Goal: Check status

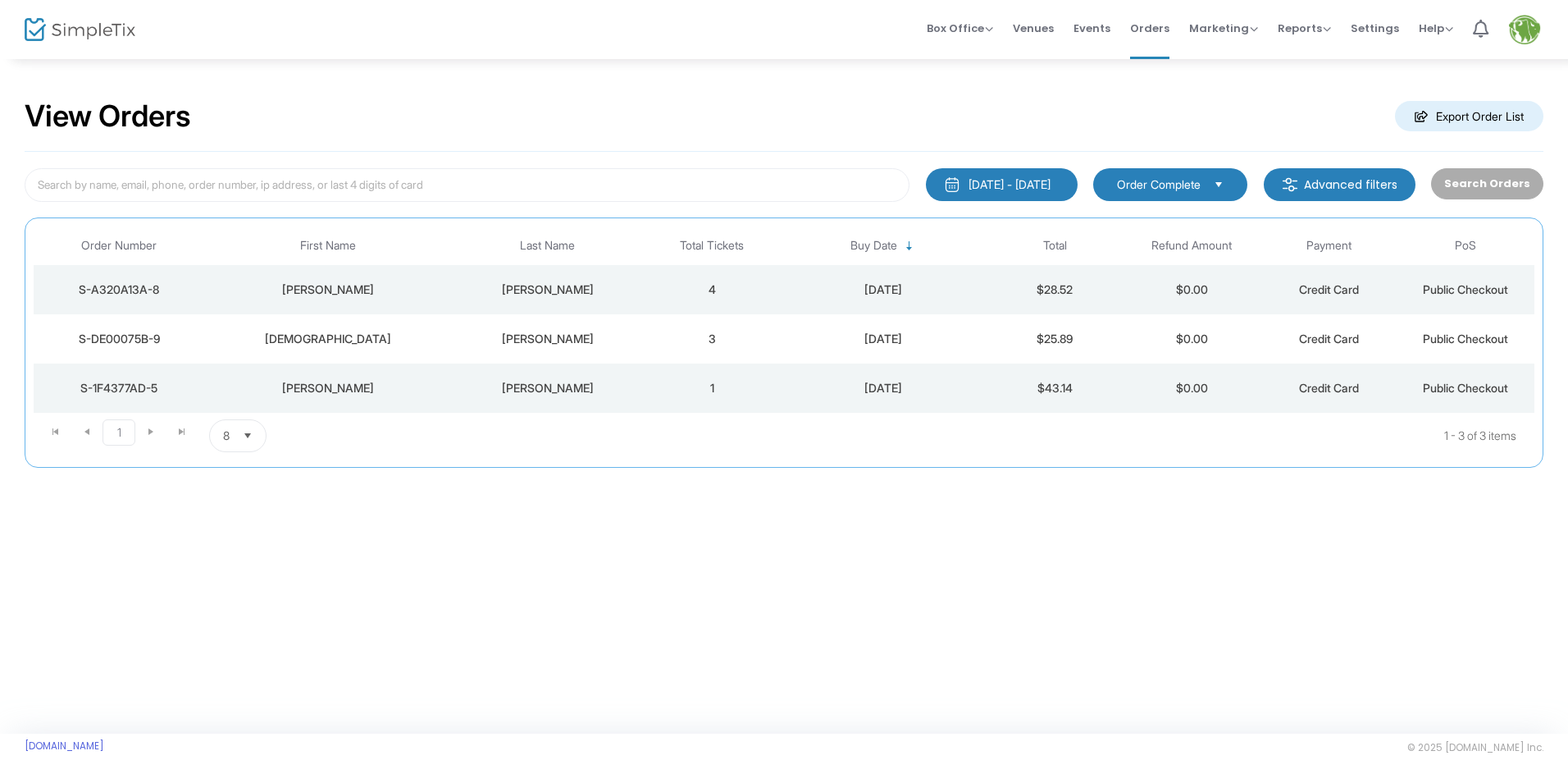
click at [635, 286] on div "[PERSON_NAME]" at bounding box center [547, 289] width 183 height 17
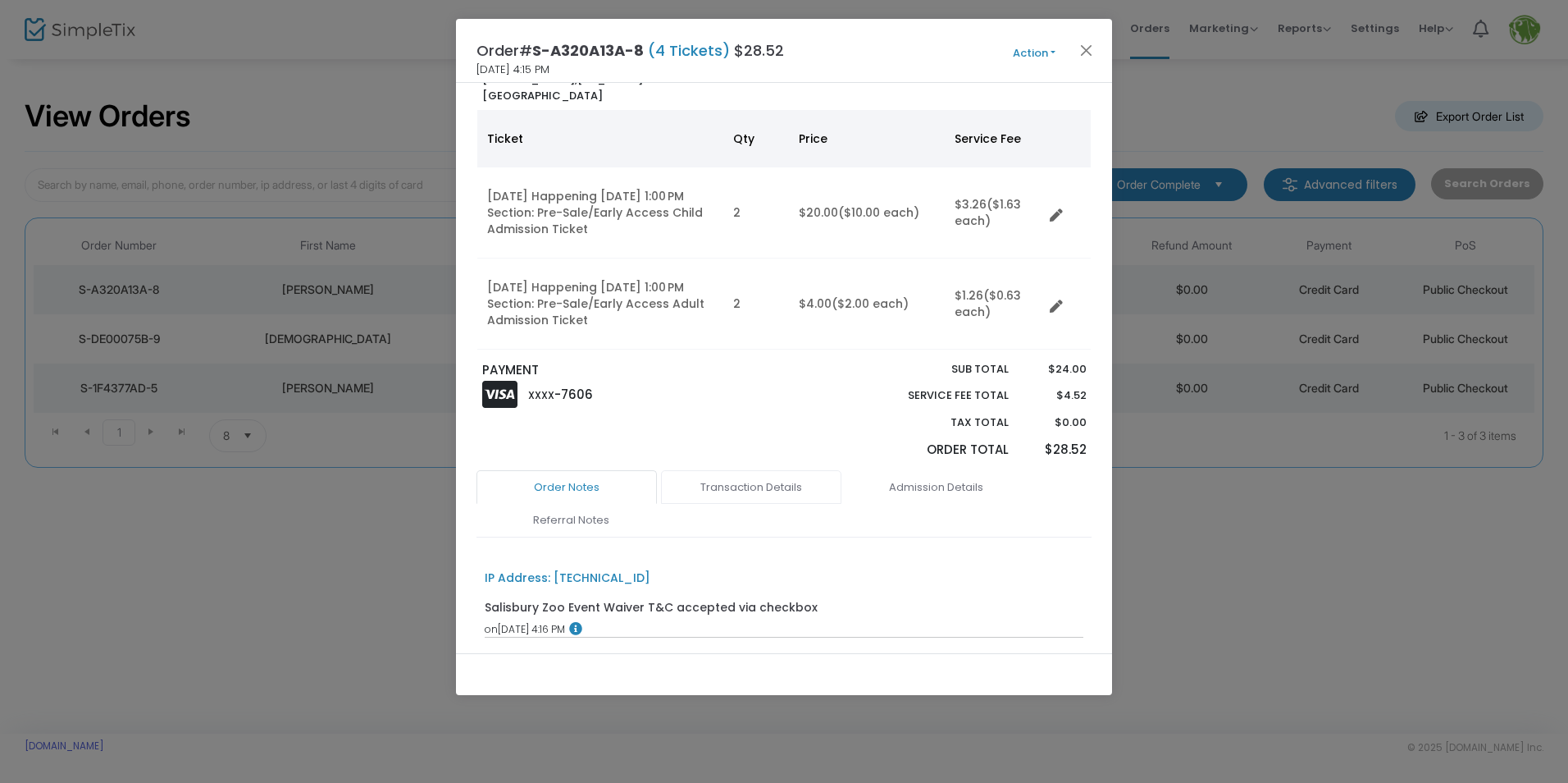
scroll to position [285, 0]
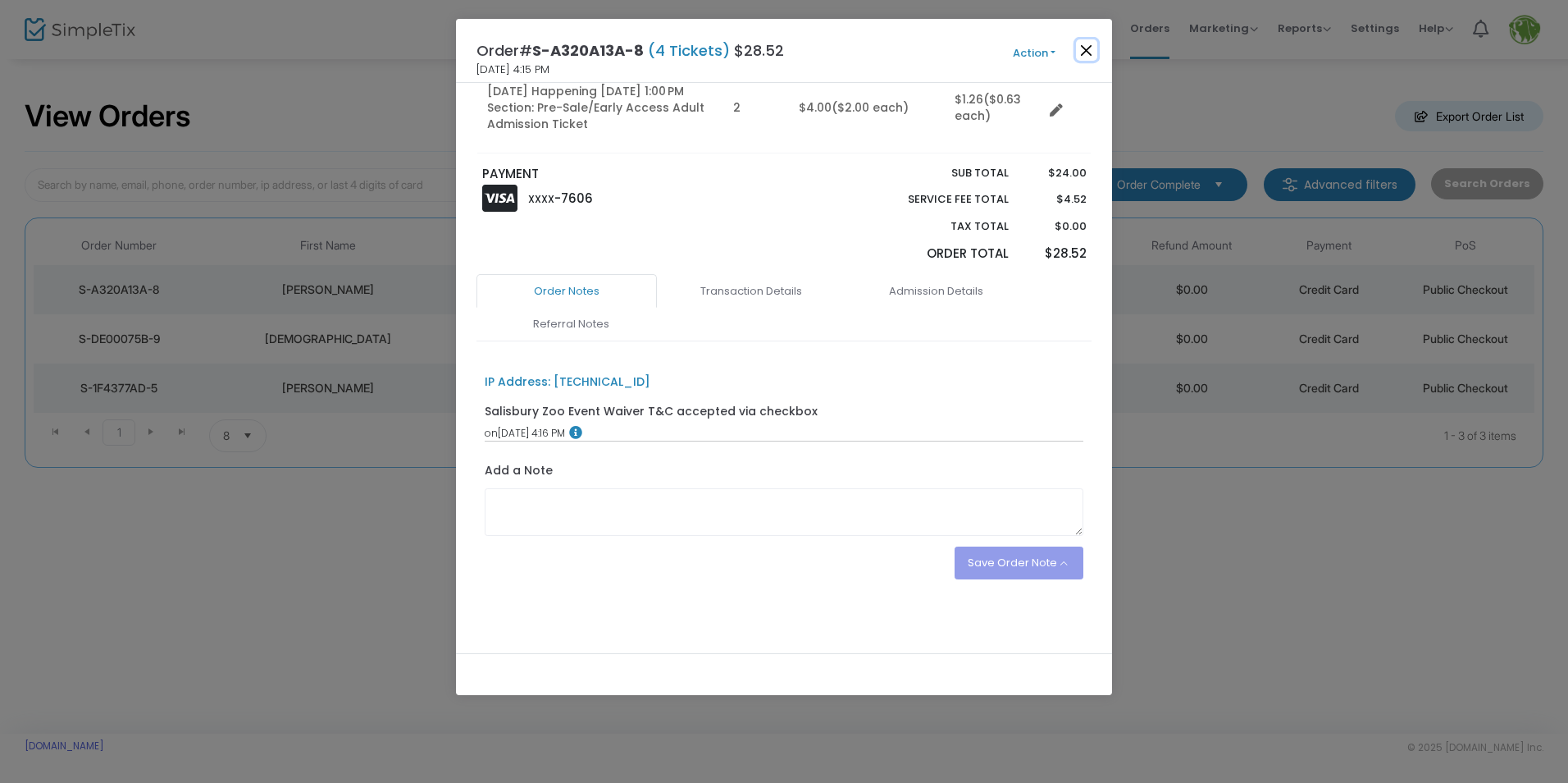
click at [1082, 53] on button "Close" at bounding box center [1087, 51] width 22 height 22
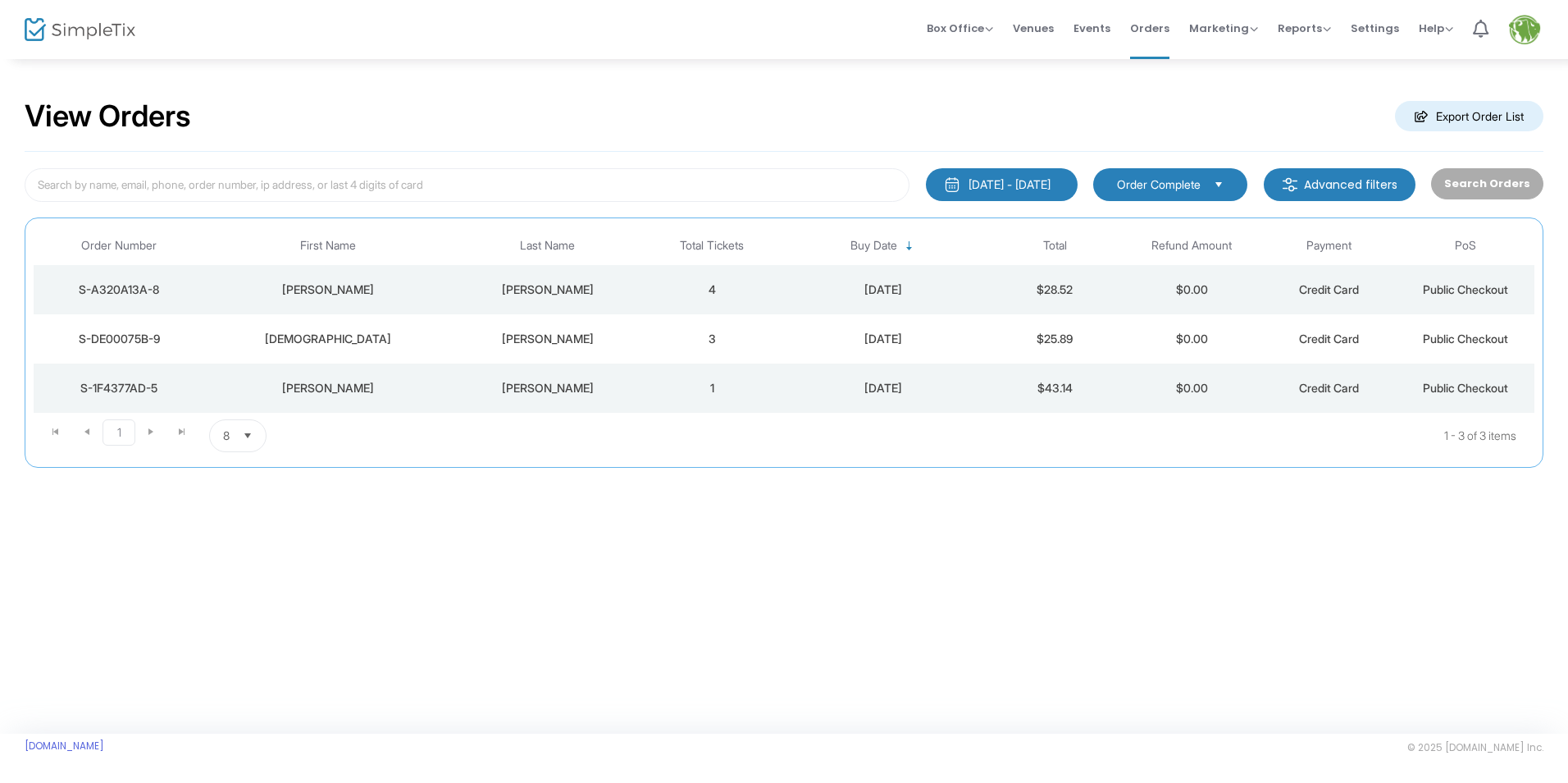
click at [697, 337] on td "3" at bounding box center [712, 339] width 137 height 50
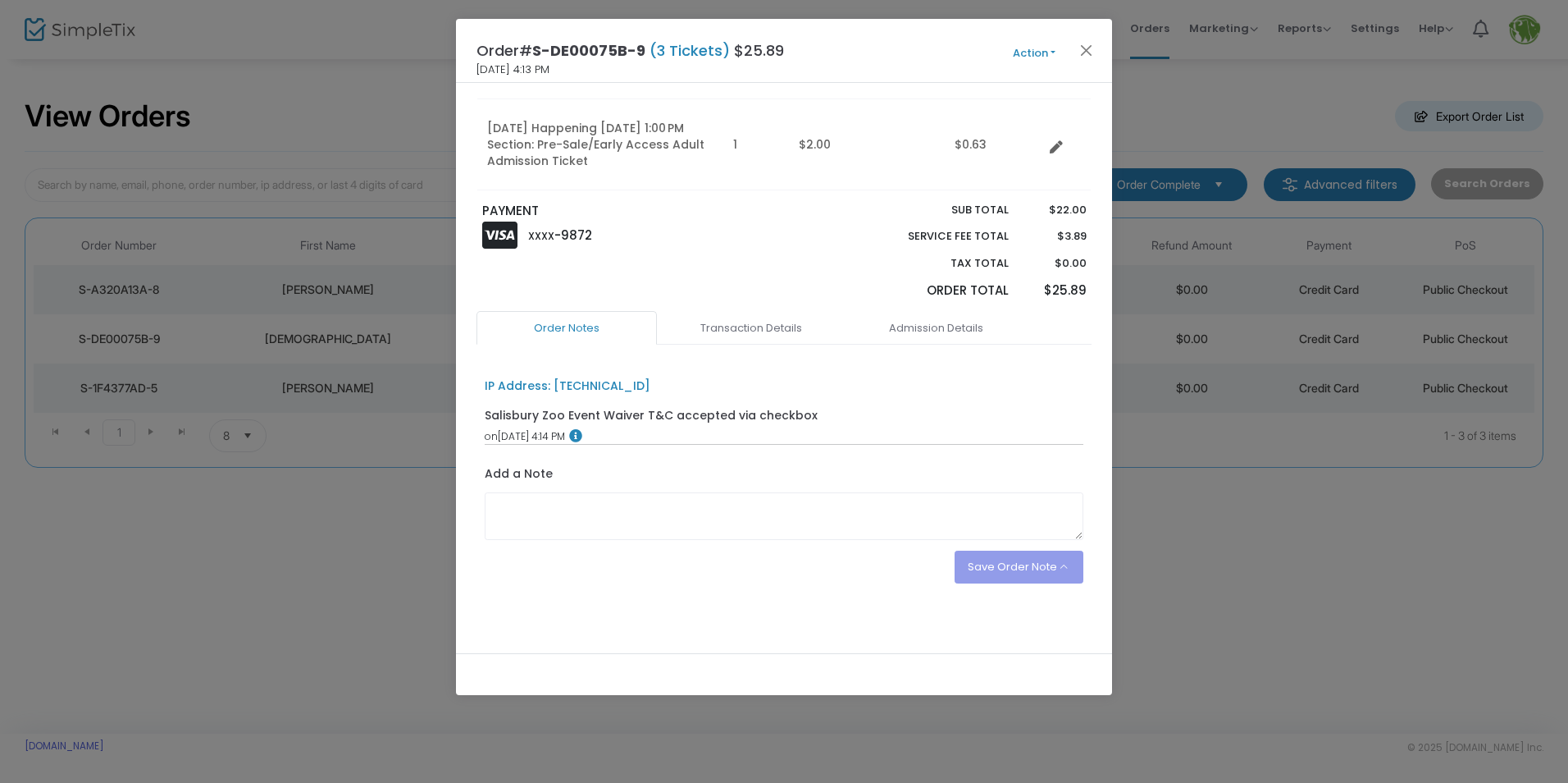
scroll to position [252, 0]
click at [1089, 50] on button "Close" at bounding box center [1087, 51] width 22 height 22
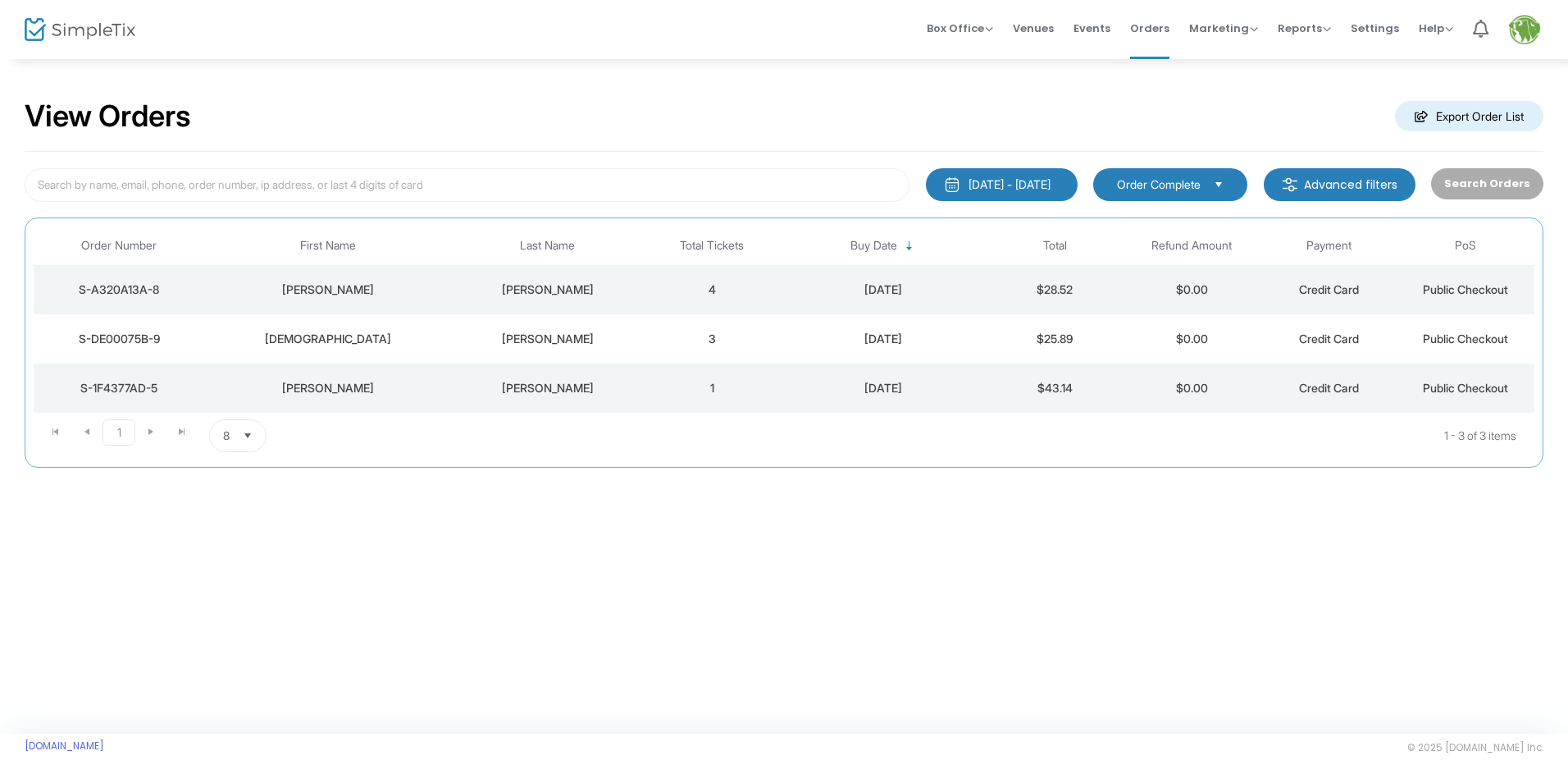
click at [786, 398] on td "[DATE]" at bounding box center [884, 389] width 206 height 50
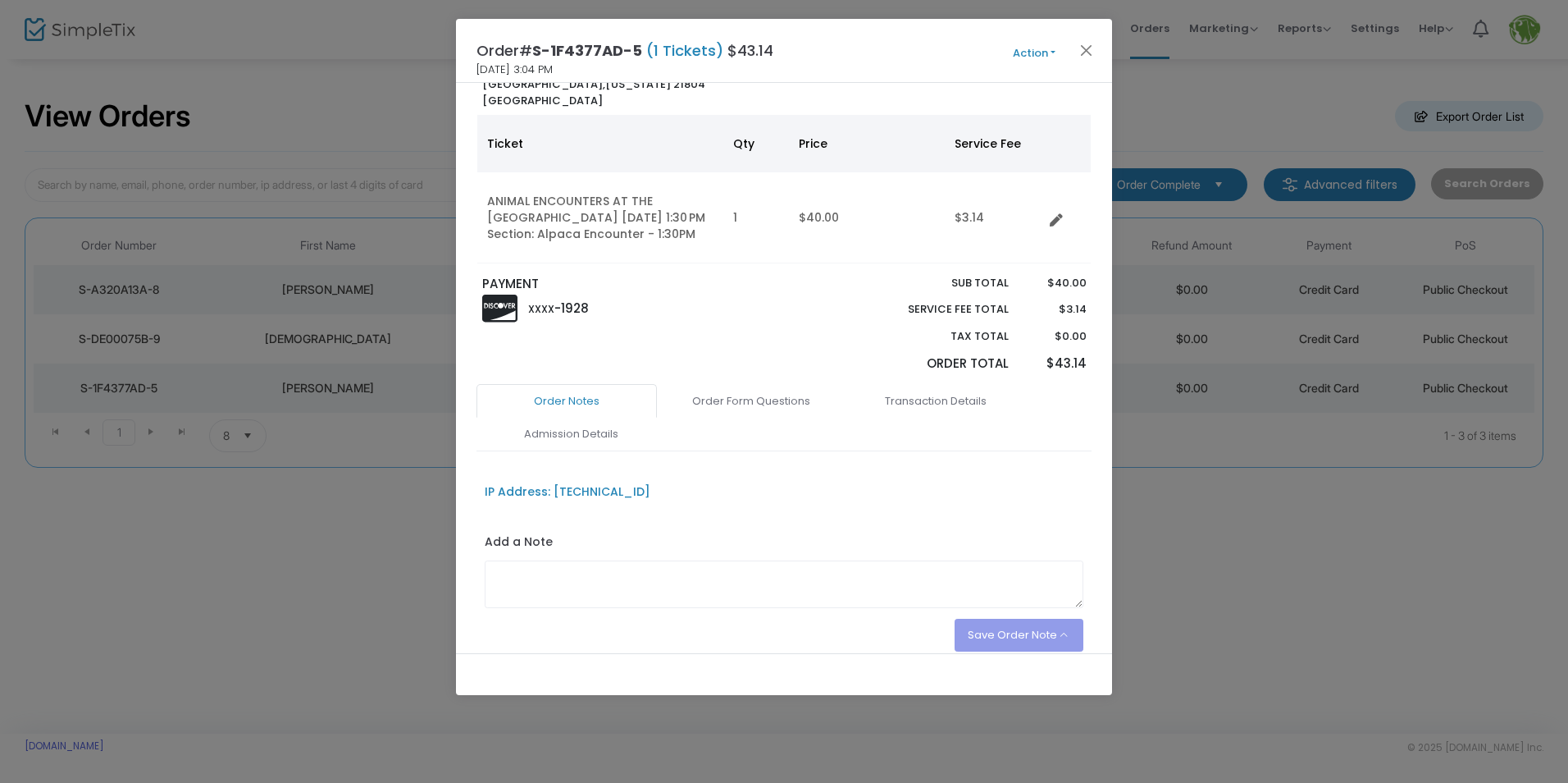
scroll to position [0, 0]
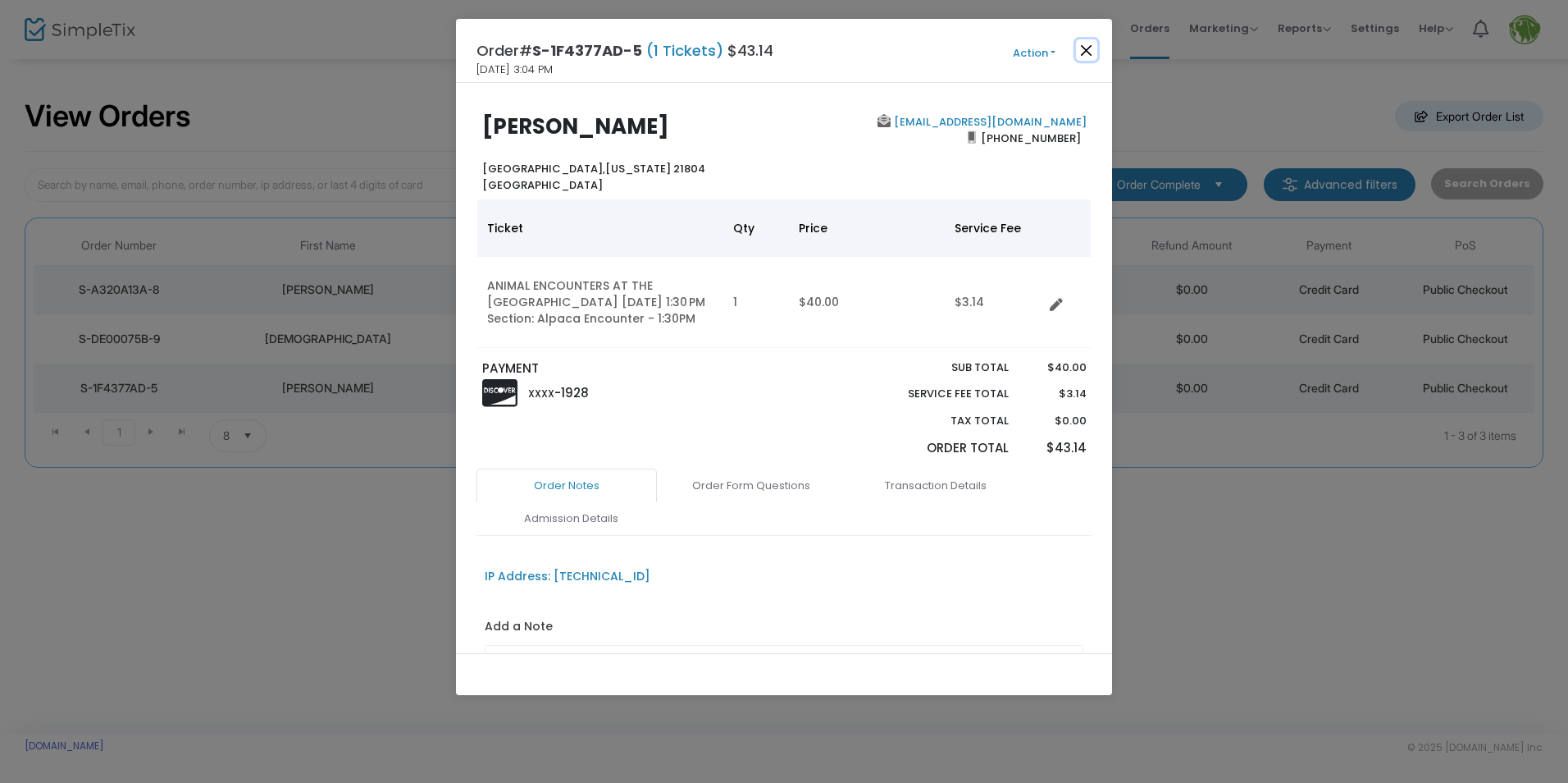
click at [1090, 51] on button "Close" at bounding box center [1087, 51] width 22 height 22
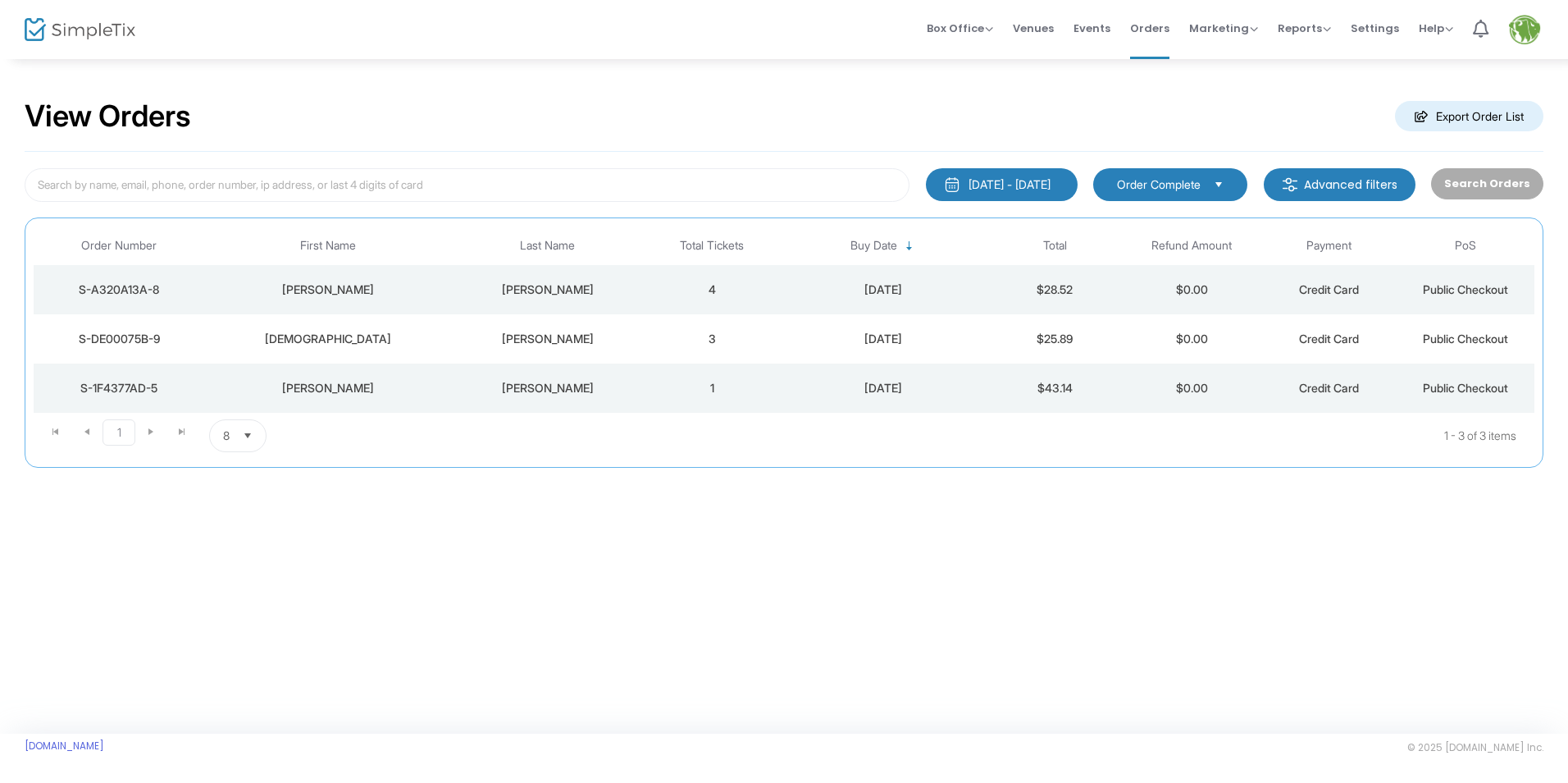
click at [683, 392] on td "1" at bounding box center [712, 389] width 137 height 50
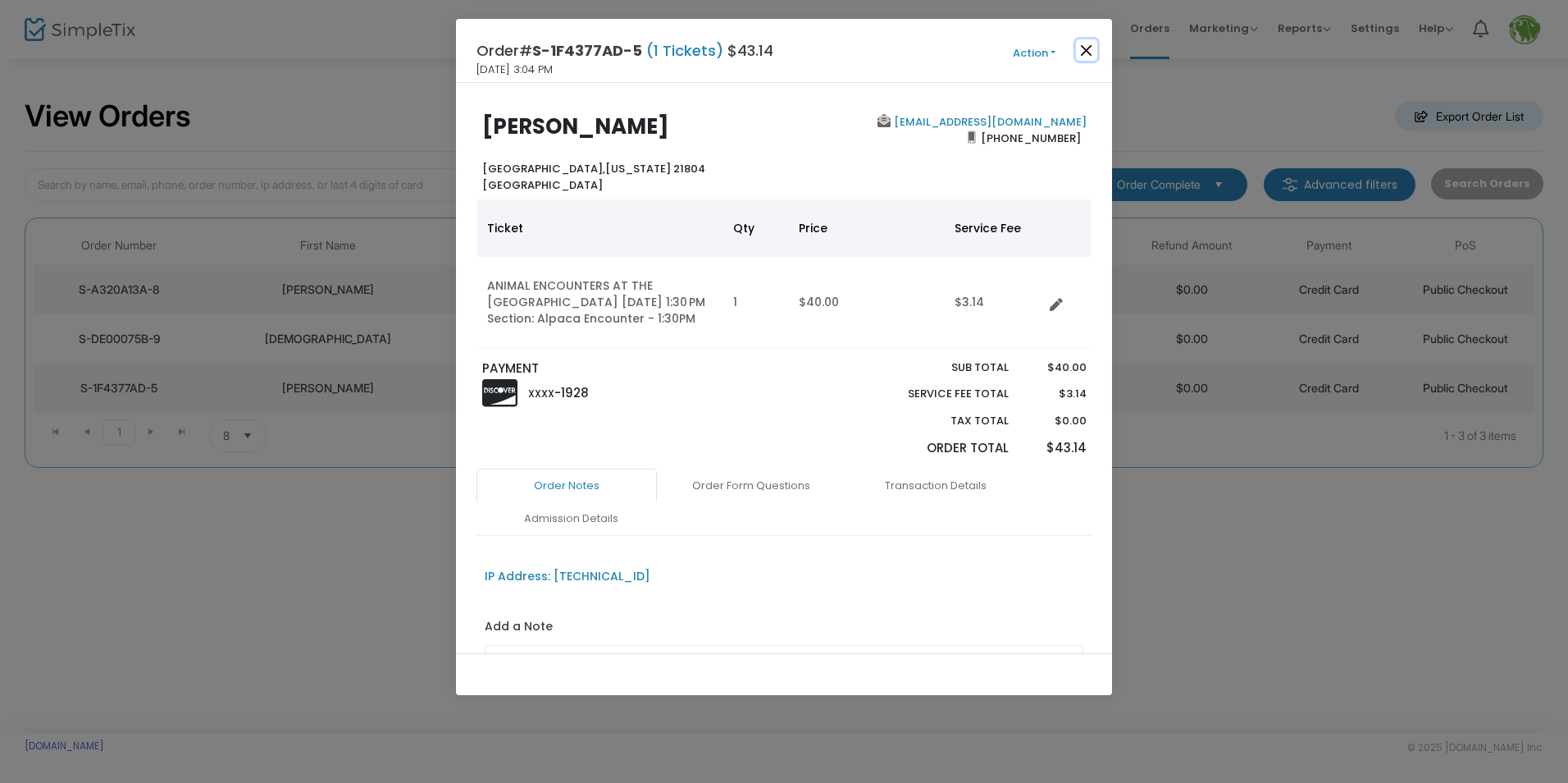
click at [1090, 53] on button "Close" at bounding box center [1087, 51] width 22 height 22
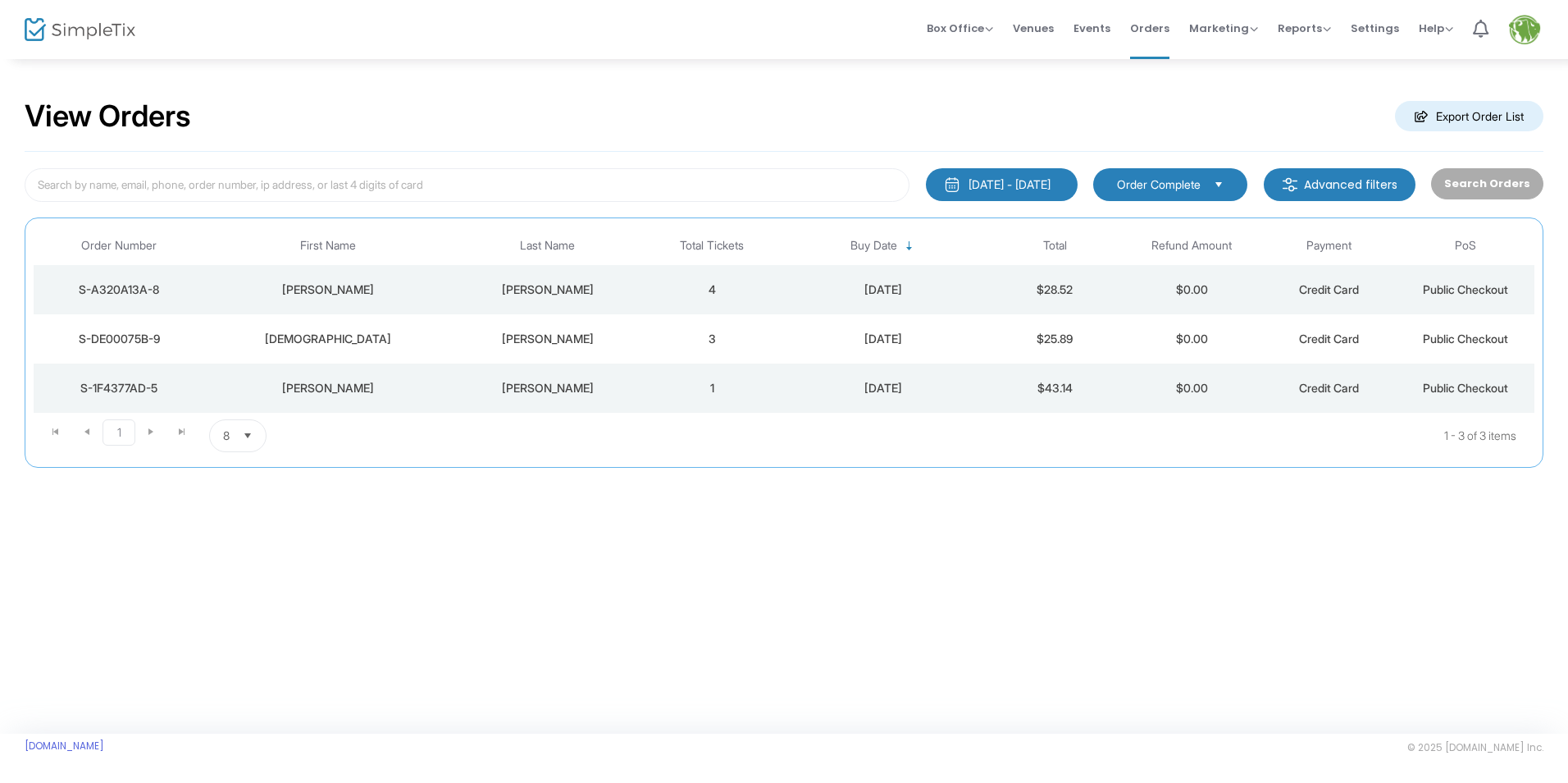
click at [1050, 186] on div "[DATE] - [DATE]" at bounding box center [1009, 184] width 82 height 17
click at [689, 107] on div "View Orders Export Order List" at bounding box center [784, 117] width 1519 height 69
